Goal: Transaction & Acquisition: Obtain resource

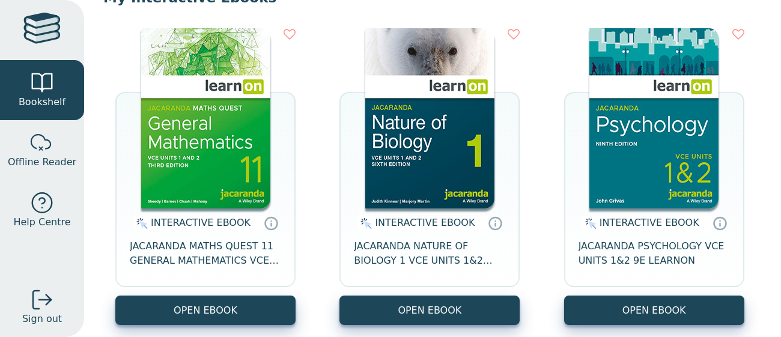
scroll to position [141, 0]
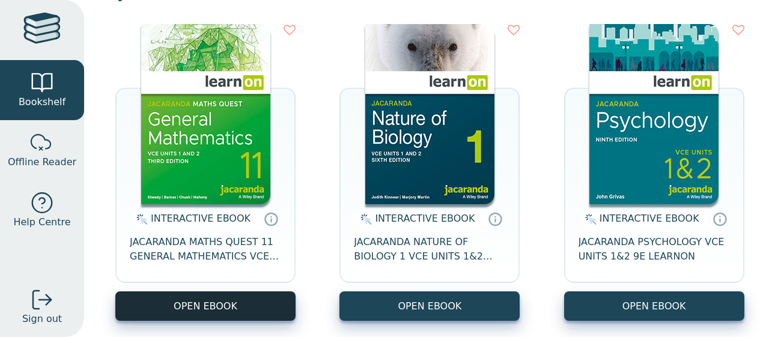
click at [247, 292] on button "OPEN EBOOK" at bounding box center [205, 305] width 180 height 29
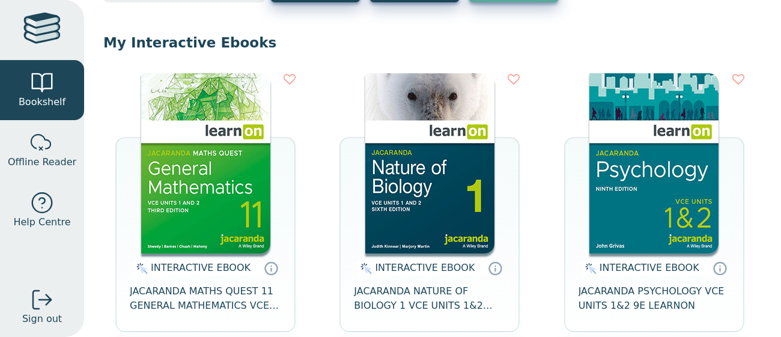
scroll to position [126, 0]
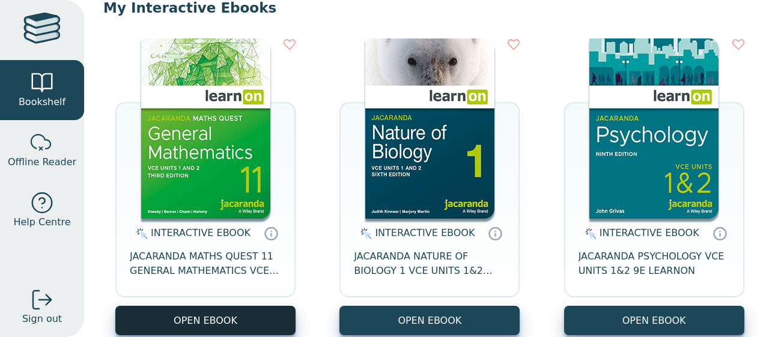
click at [182, 322] on button "OPEN EBOOK" at bounding box center [205, 320] width 180 height 29
